Goal: Task Accomplishment & Management: Use online tool/utility

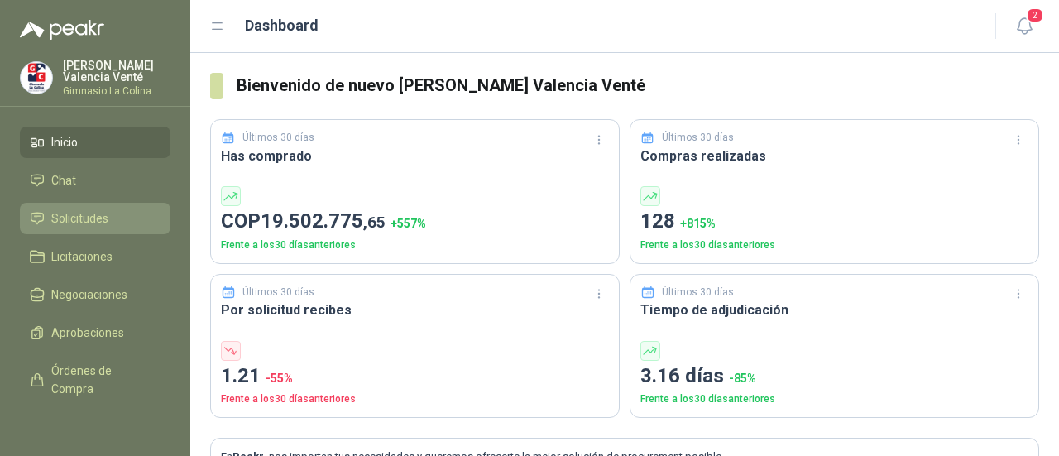
click at [63, 214] on span "Solicitudes" at bounding box center [79, 218] width 57 height 18
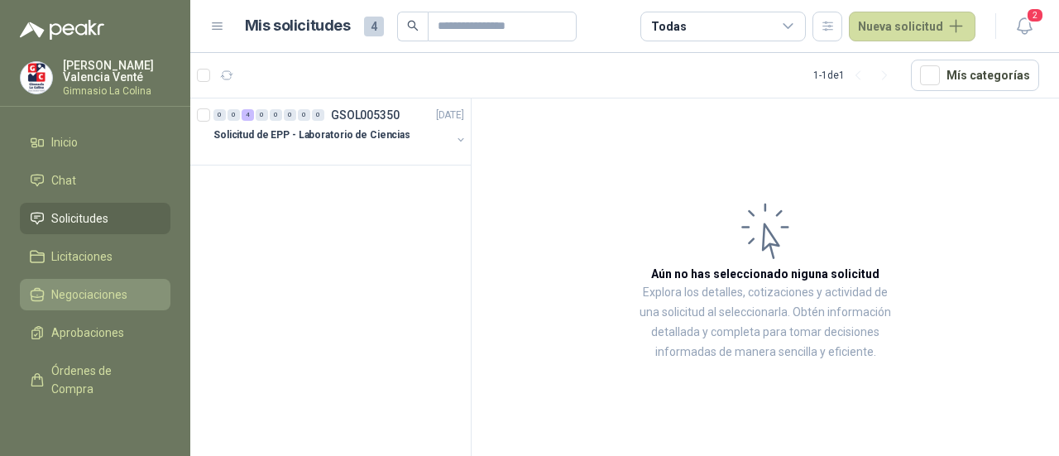
click at [78, 285] on span "Negociaciones" at bounding box center [89, 294] width 76 height 18
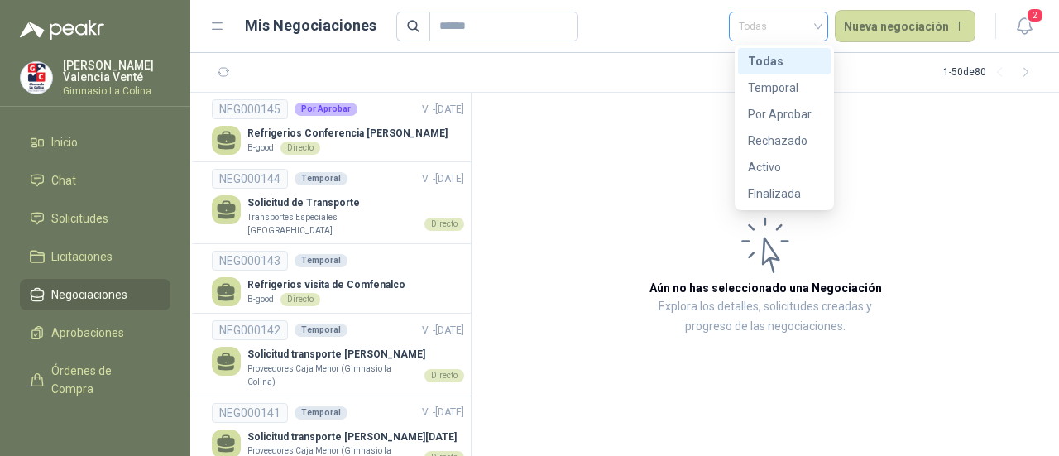
click at [777, 34] on span "Todas" at bounding box center [778, 26] width 79 height 25
click at [872, 84] on section "1 - 50 de 80" at bounding box center [624, 73] width 869 height 40
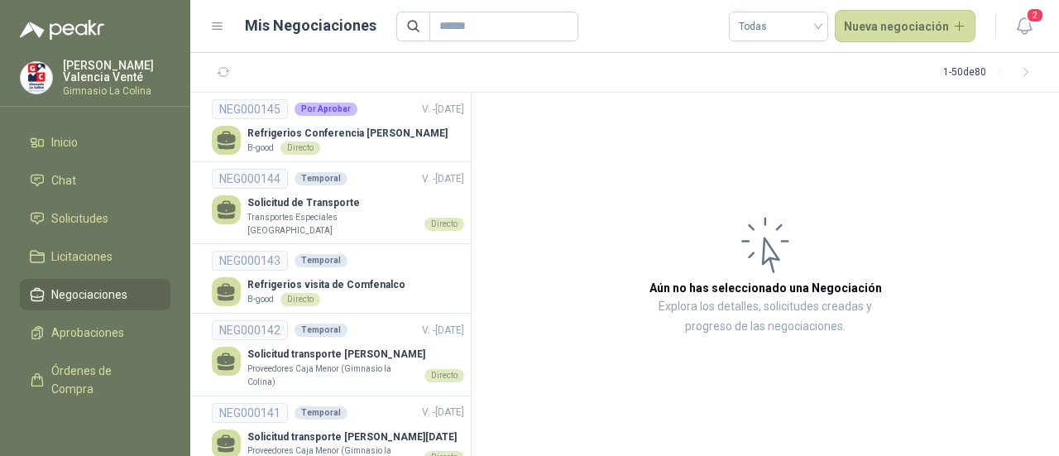
click at [885, 46] on header "Mis Negociaciones Todas Nueva negociación 2" at bounding box center [624, 26] width 869 height 53
click at [885, 32] on button "Nueva negociación" at bounding box center [905, 26] width 141 height 33
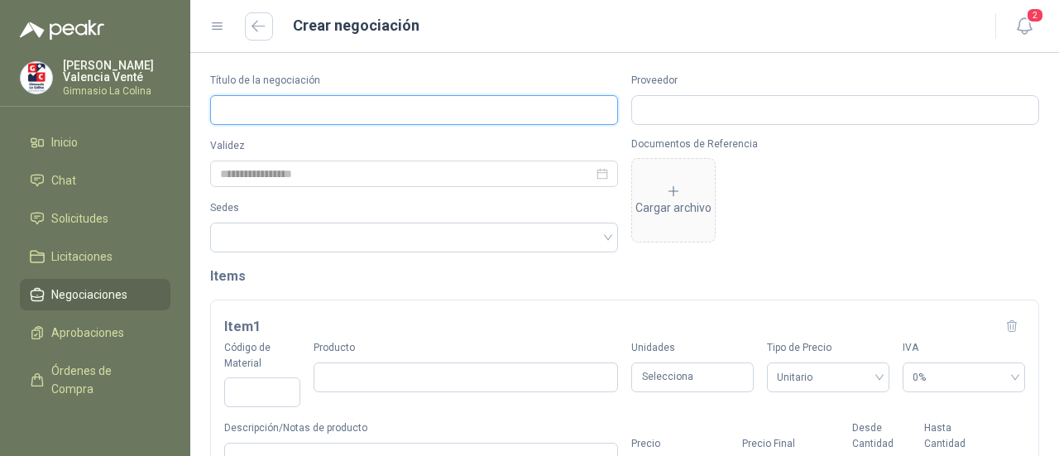
click at [324, 102] on input "Título de la negociación" at bounding box center [414, 110] width 408 height 30
